Goal: Task Accomplishment & Management: Manage account settings

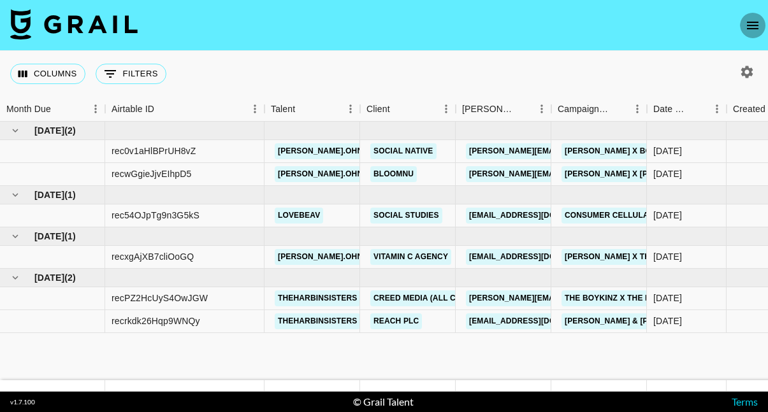
click at [755, 28] on icon "open drawer" at bounding box center [752, 25] width 15 height 15
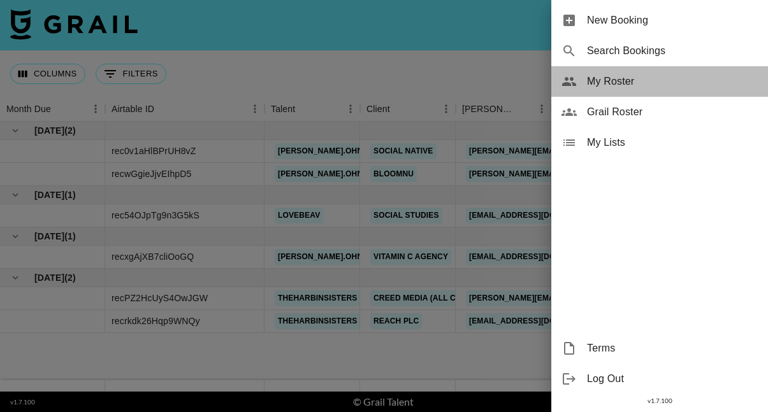
click at [638, 82] on span "My Roster" at bounding box center [672, 81] width 171 height 15
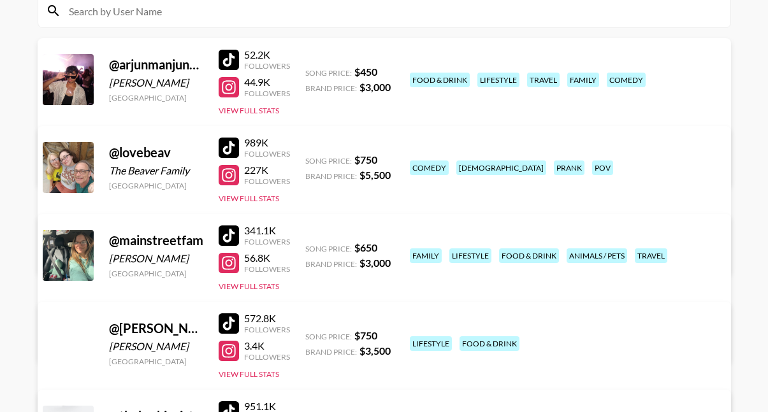
scroll to position [170, 0]
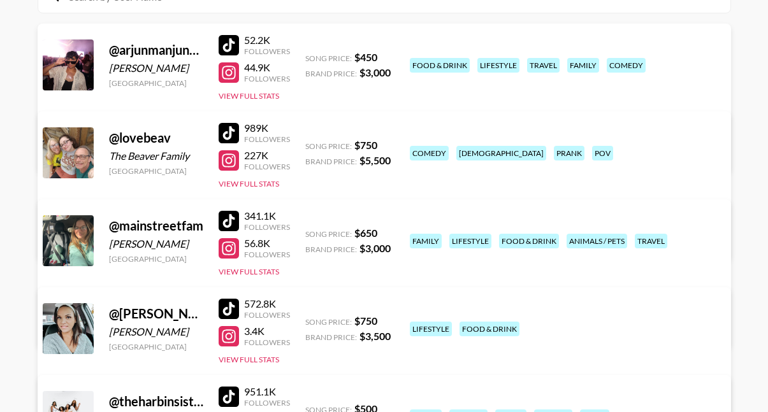
click at [229, 339] on div at bounding box center [229, 336] width 20 height 20
click at [228, 316] on div at bounding box center [229, 309] width 20 height 20
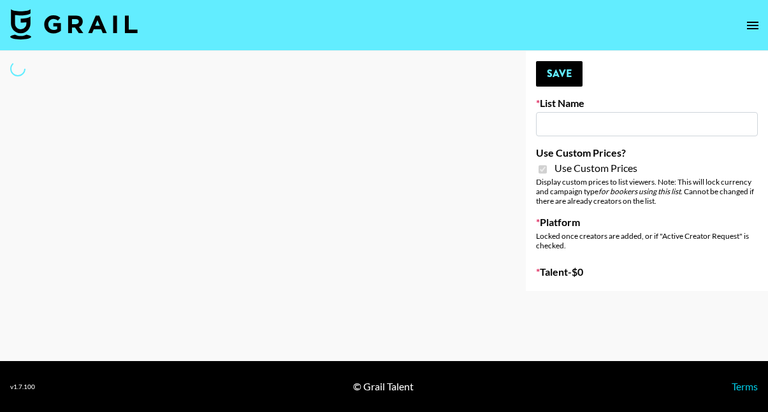
type input "Yoose ([DATE])"
checkbox input "true"
select select "Brand"
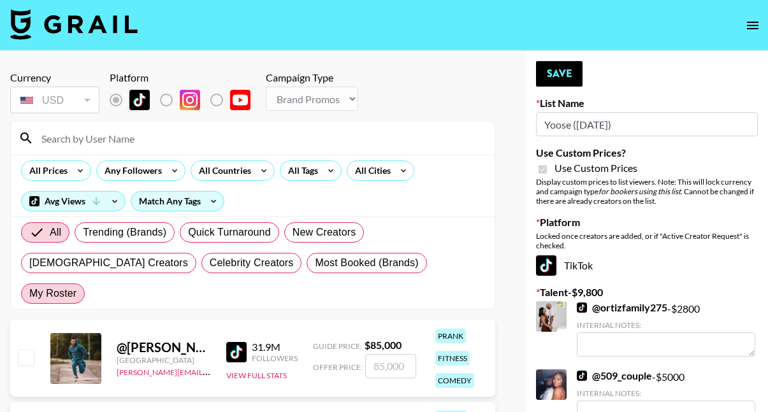
click at [76, 286] on span "My Roster" at bounding box center [52, 293] width 47 height 15
click at [29, 294] on input "My Roster" at bounding box center [29, 294] width 0 height 0
radio input "true"
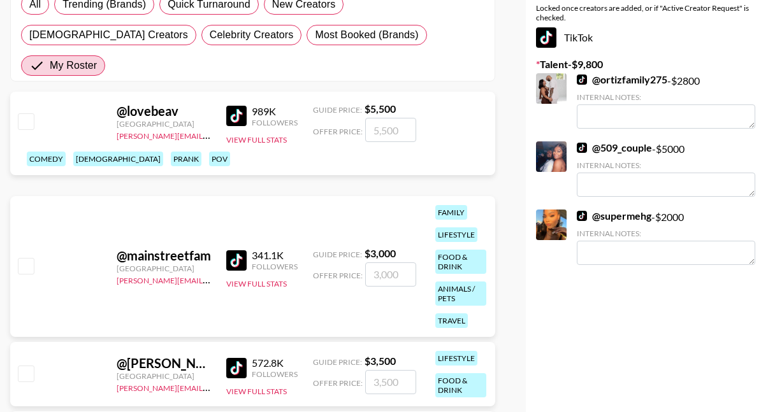
scroll to position [229, 0]
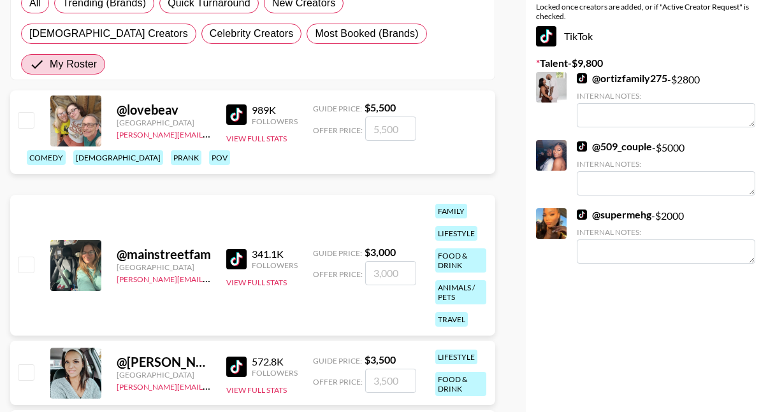
click at [29, 257] on input "checkbox" at bounding box center [25, 264] width 15 height 15
checkbox input "true"
type input "3000"
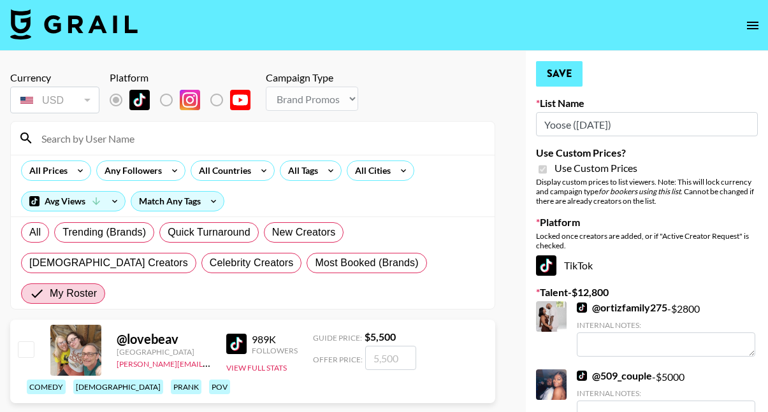
scroll to position [0, 0]
click at [560, 73] on button "Save" at bounding box center [559, 73] width 47 height 25
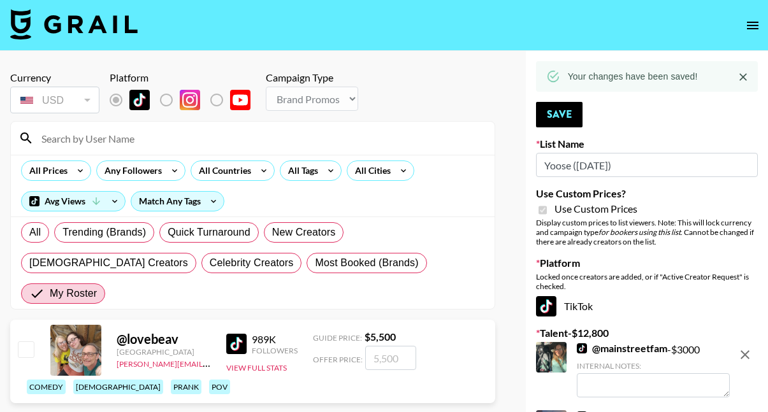
drag, startPoint x: 541, startPoint y: 167, endPoint x: 569, endPoint y: 164, distance: 28.2
click at [571, 166] on input "Yoose (18th Sept)" at bounding box center [647, 165] width 222 height 24
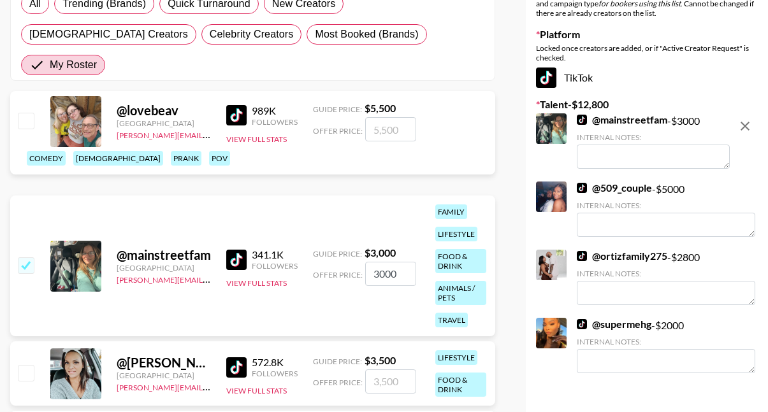
scroll to position [234, 0]
